Goal: Check status

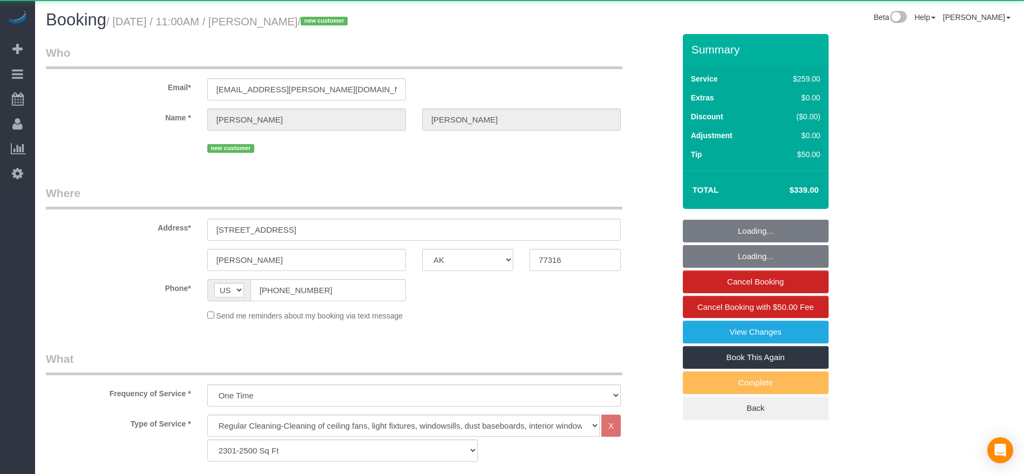
select select "[GEOGRAPHIC_DATA]"
select select "3"
select select "object:4961"
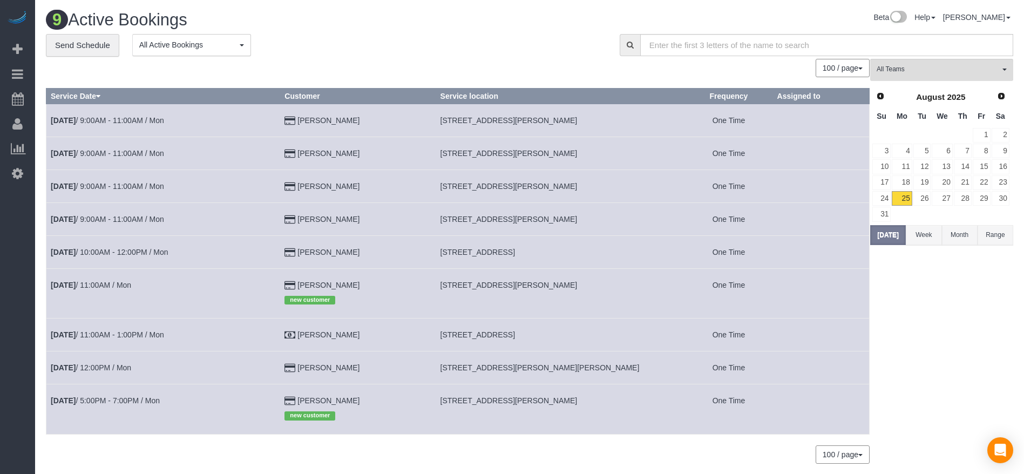
drag, startPoint x: 443, startPoint y: 285, endPoint x: 602, endPoint y: 286, distance: 159.3
click at [602, 286] on td "[STREET_ADDRESS][PERSON_NAME]" at bounding box center [560, 293] width 249 height 50
copy span "[STREET_ADDRESS][PERSON_NAME]"
drag, startPoint x: 444, startPoint y: 152, endPoint x: 585, endPoint y: 156, distance: 140.4
click at [585, 156] on td "[STREET_ADDRESS][PERSON_NAME]" at bounding box center [560, 153] width 249 height 33
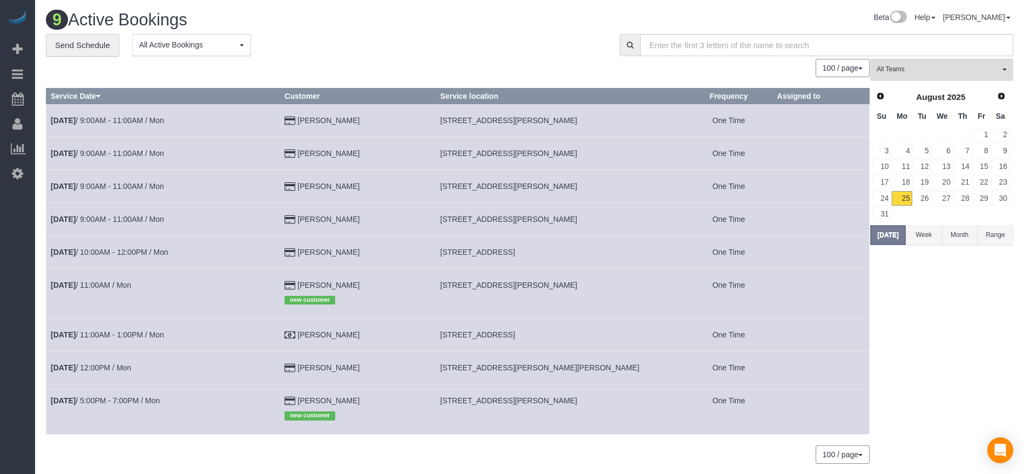
copy span "[STREET_ADDRESS][PERSON_NAME]"
drag, startPoint x: 443, startPoint y: 119, endPoint x: 585, endPoint y: 120, distance: 142.0
click at [585, 120] on td "[STREET_ADDRESS][PERSON_NAME]" at bounding box center [560, 120] width 249 height 33
copy span "[STREET_ADDRESS][PERSON_NAME]"
